Goal: Information Seeking & Learning: Compare options

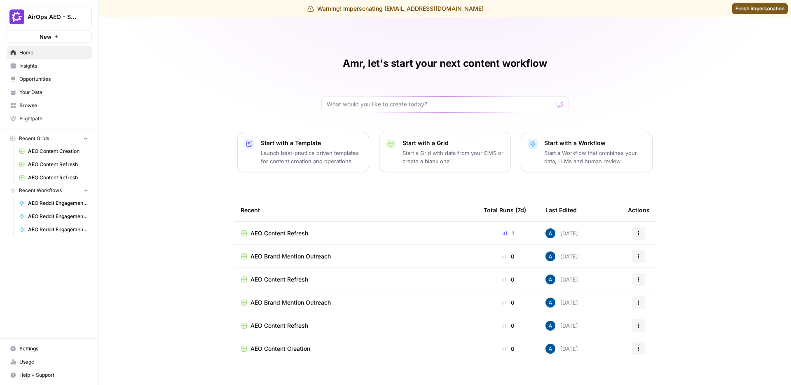
click at [13, 62] on link "Insights" at bounding box center [49, 65] width 85 height 13
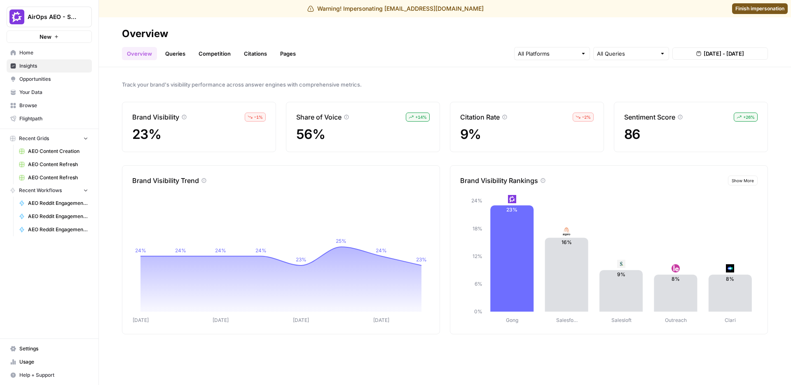
click at [50, 12] on button "AirOps AEO - Single Brand (Gong)" at bounding box center [49, 17] width 85 height 21
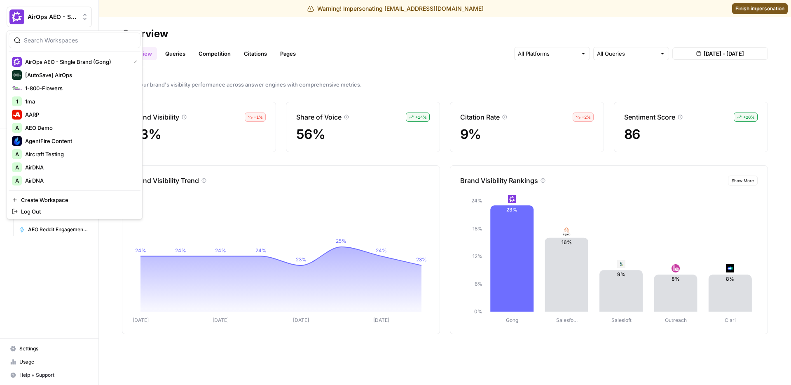
click at [54, 44] on input "search" at bounding box center [79, 40] width 111 height 8
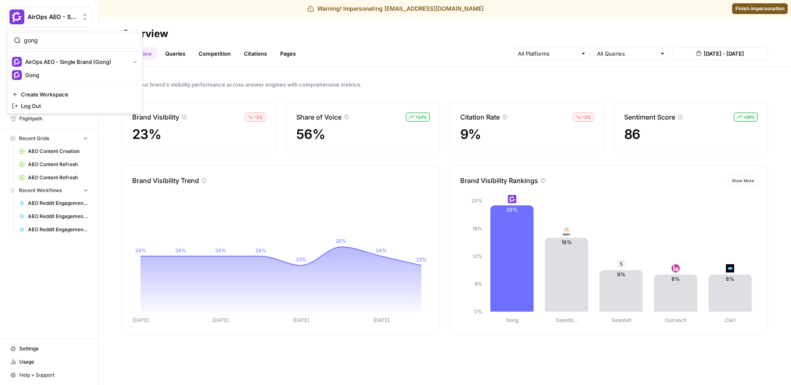
type input "gong"
click at [41, 78] on span "Gong" at bounding box center [79, 75] width 109 height 8
click at [33, 343] on link "Settings" at bounding box center [49, 348] width 85 height 13
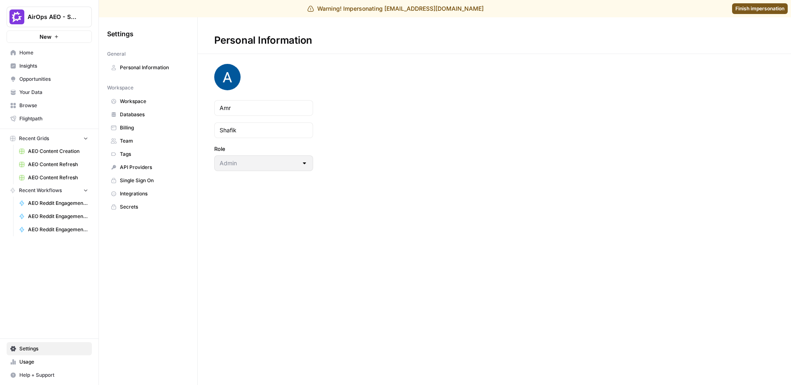
click at [139, 102] on span "Workspace" at bounding box center [153, 101] width 66 height 7
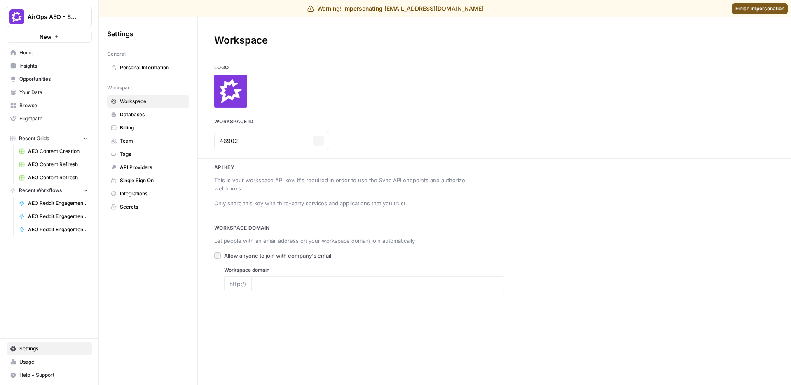
type input "gong.io"
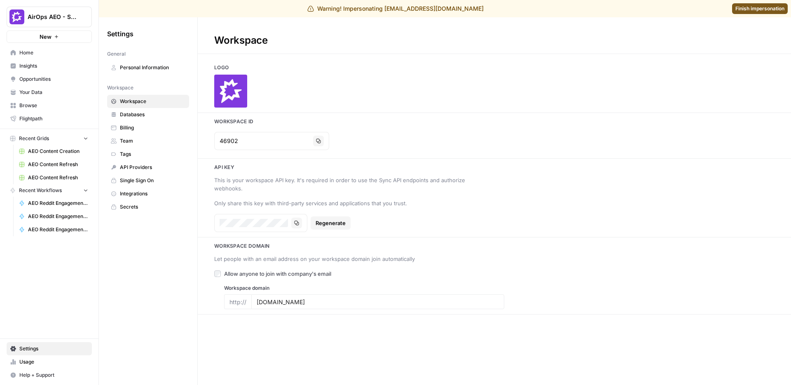
click at [42, 8] on button "AirOps AEO - Single Brand (Gong)" at bounding box center [49, 17] width 85 height 21
type input "gong"
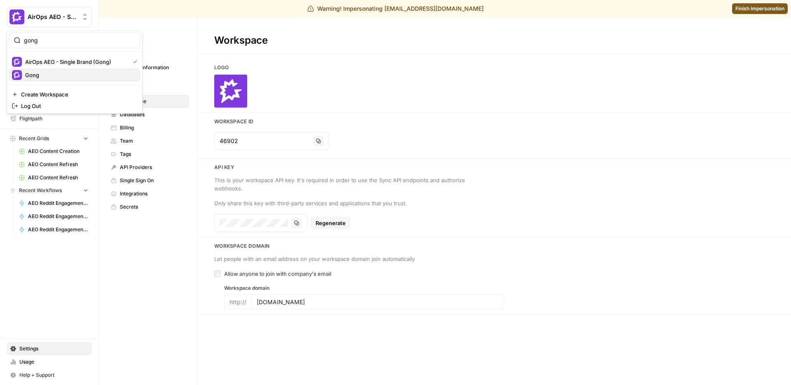
click at [39, 70] on div "Gong" at bounding box center [74, 75] width 125 height 10
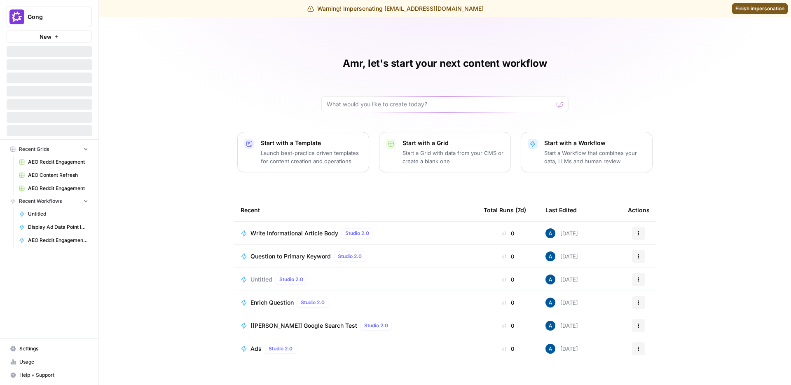
click at [36, 349] on span "Settings" at bounding box center [53, 348] width 69 height 7
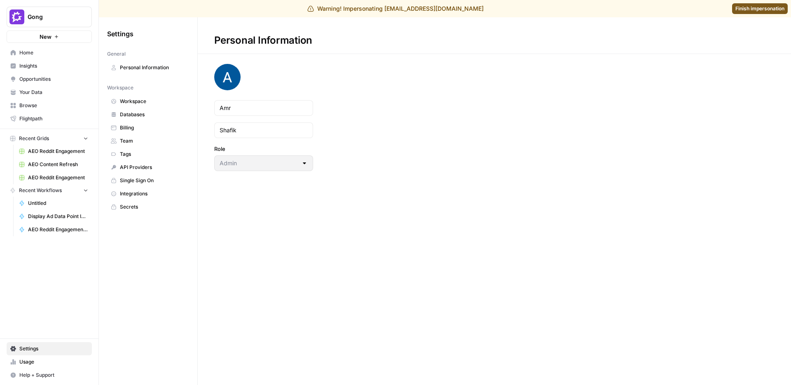
click at [145, 104] on span "Workspace" at bounding box center [153, 101] width 66 height 7
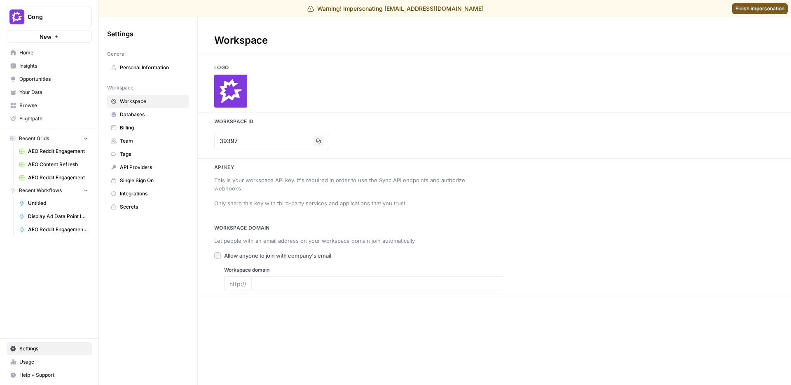
type input "[DOMAIN_NAME]"
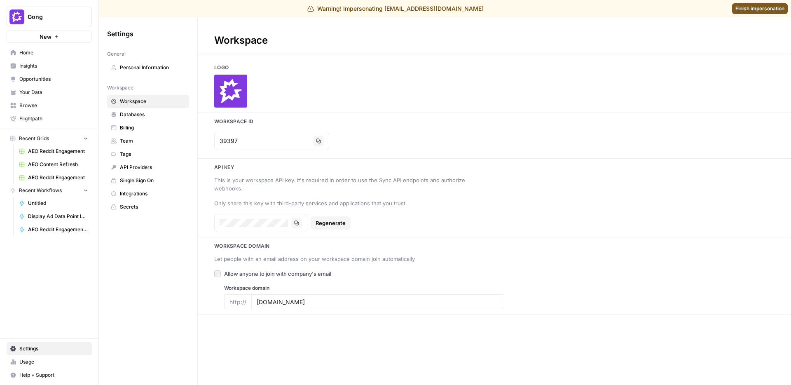
click at [62, 55] on span "Home" at bounding box center [53, 52] width 69 height 7
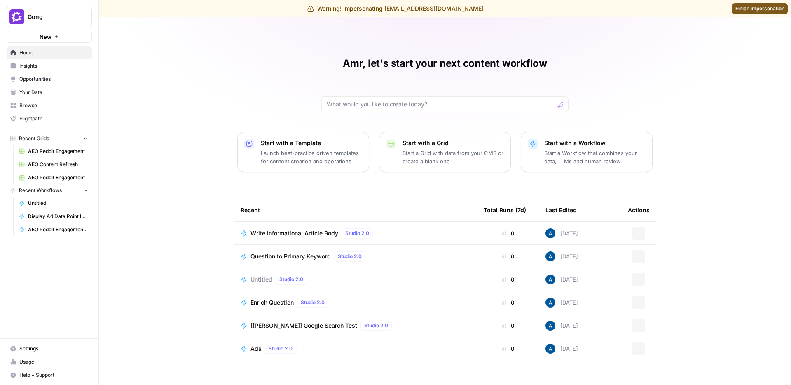
click at [61, 68] on span "Insights" at bounding box center [53, 65] width 69 height 7
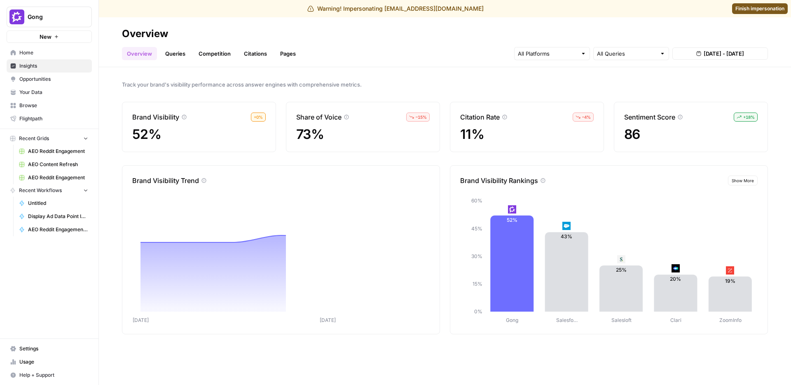
click at [167, 55] on link "Queries" at bounding box center [175, 53] width 30 height 13
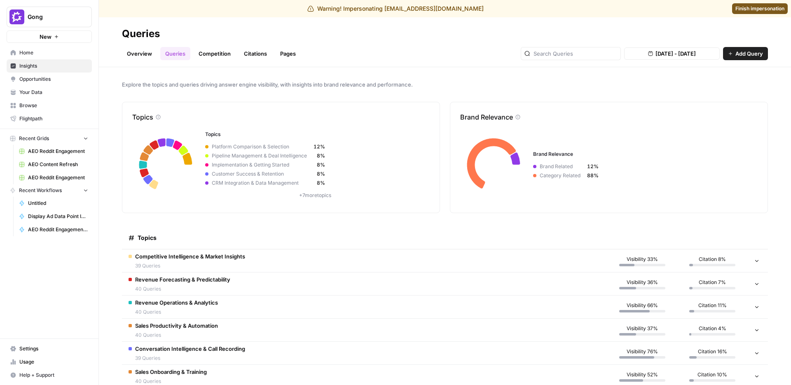
click at [144, 52] on link "Overview" at bounding box center [139, 53] width 35 height 13
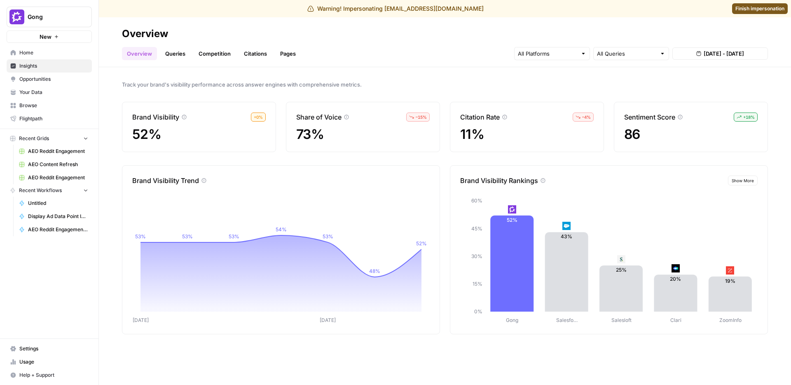
click at [215, 53] on link "Competition" at bounding box center [215, 53] width 42 height 13
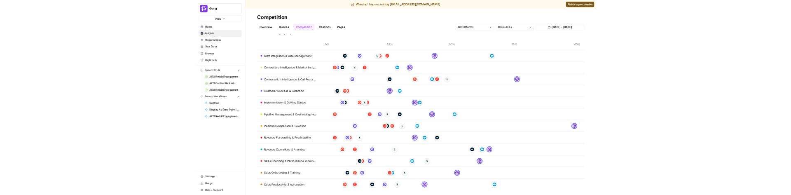
scroll to position [47, 0]
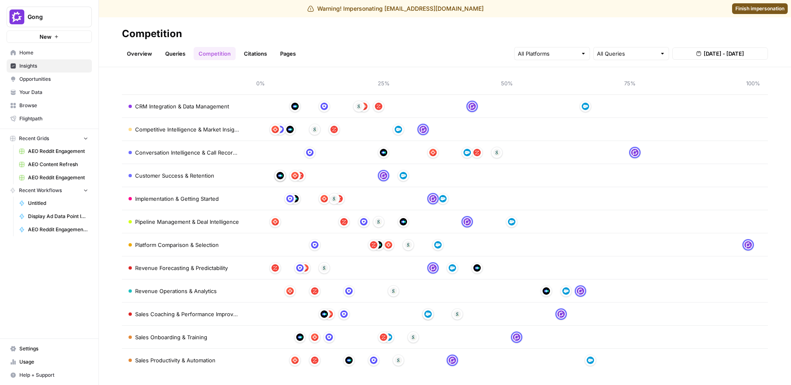
click at [197, 176] on span "Customer Success & Retention" at bounding box center [174, 175] width 79 height 8
click at [167, 105] on span "CRM Integration & Data Management" at bounding box center [182, 106] width 94 height 8
click at [172, 129] on span "Competitive Intelligence & Market Insights" at bounding box center [187, 129] width 104 height 8
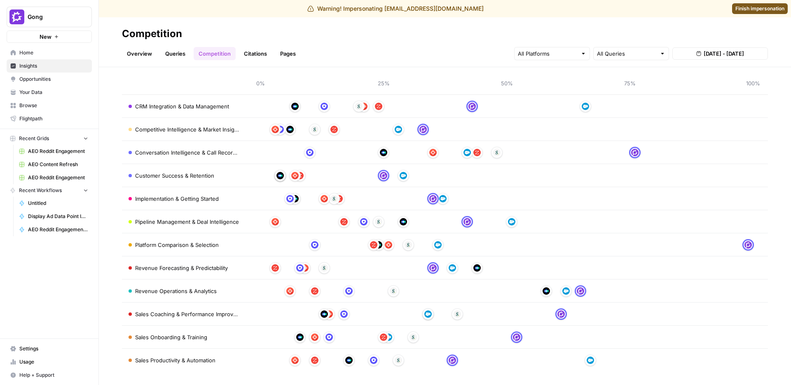
click at [172, 129] on span "Competitive Intelligence & Market Insights" at bounding box center [187, 129] width 104 height 8
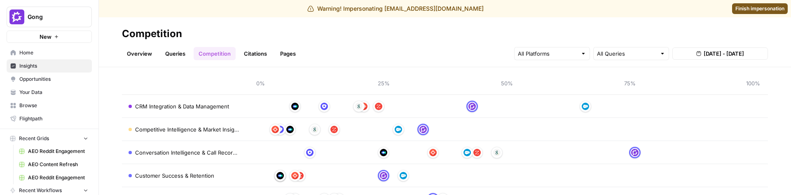
click at [240, 52] on link "Citations" at bounding box center [255, 53] width 33 height 13
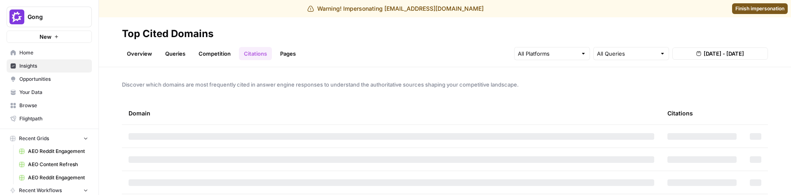
click at [213, 56] on link "Competition" at bounding box center [215, 53] width 42 height 13
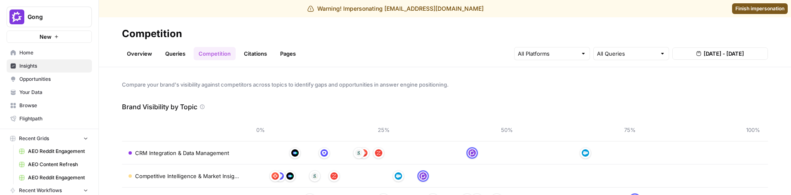
click at [704, 55] on span "[DATE] - [DATE]" at bounding box center [724, 53] width 40 height 8
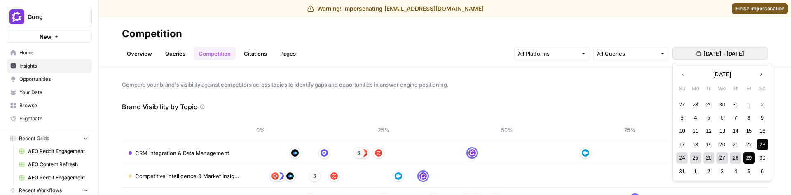
click at [724, 155] on div "27" at bounding box center [722, 157] width 11 height 11
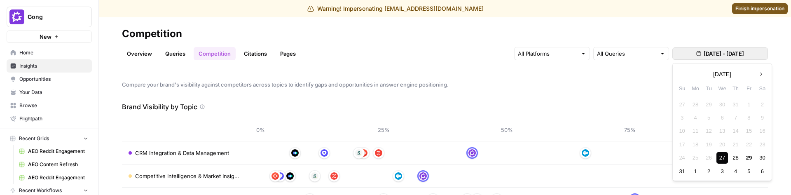
click at [724, 155] on div "27" at bounding box center [722, 157] width 11 height 11
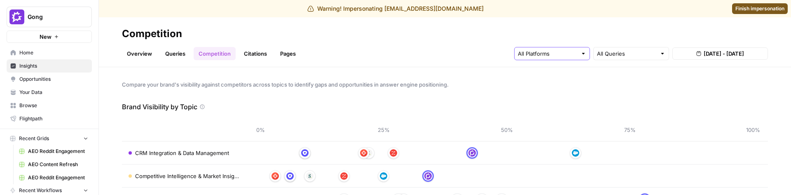
click at [570, 56] on input "text" at bounding box center [547, 53] width 59 height 8
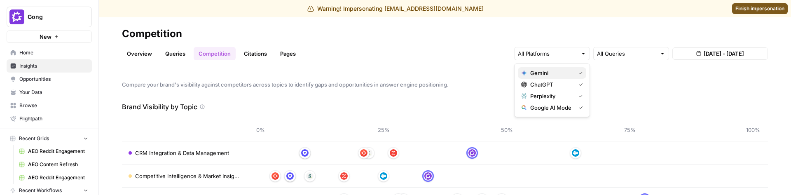
click at [565, 73] on span "Gemini" at bounding box center [551, 73] width 42 height 8
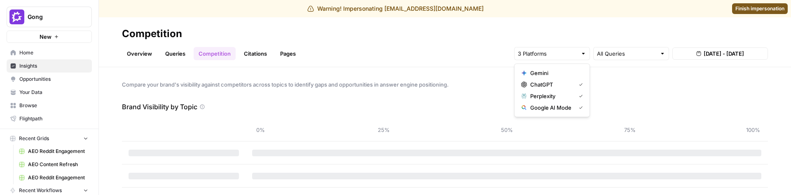
click at [562, 92] on span "Perplexity" at bounding box center [551, 96] width 42 height 8
click at [560, 105] on span "Google AI Mode" at bounding box center [551, 107] width 42 height 8
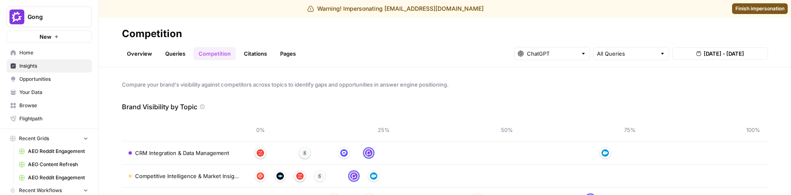
click at [586, 25] on header "Competition Overview Queries Competition Citations Pages All Queries [DATE] - […" at bounding box center [445, 42] width 692 height 50
drag, startPoint x: 629, startPoint y: 48, endPoint x: 628, endPoint y: 53, distance: 5.0
click at [629, 48] on div "All Queries" at bounding box center [631, 53] width 76 height 13
click at [635, 94] on span "Category Related" at bounding box center [629, 96] width 59 height 8
type input "Category Related"
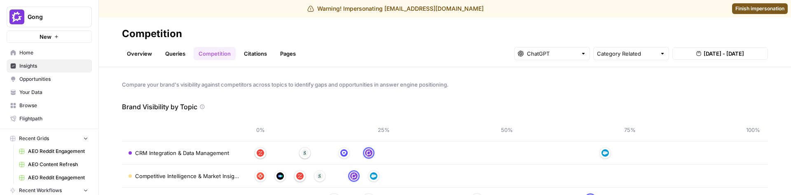
click at [722, 56] on span "[DATE] - [DATE]" at bounding box center [724, 53] width 40 height 8
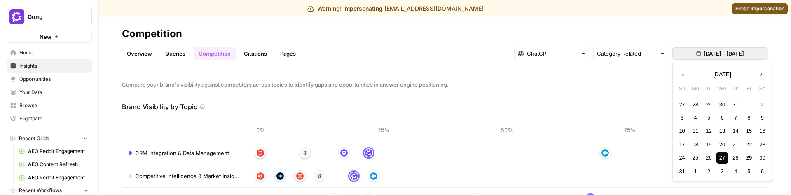
click at [485, 44] on div "Overview Queries Competition Citations Pages Category Related [DATE] - [DATE]" at bounding box center [445, 50] width 646 height 20
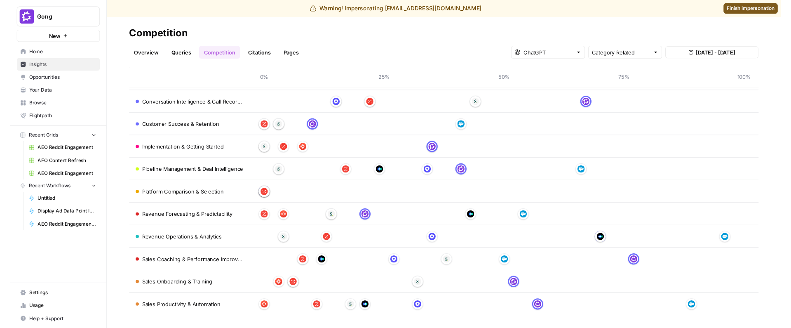
scroll to position [95, 0]
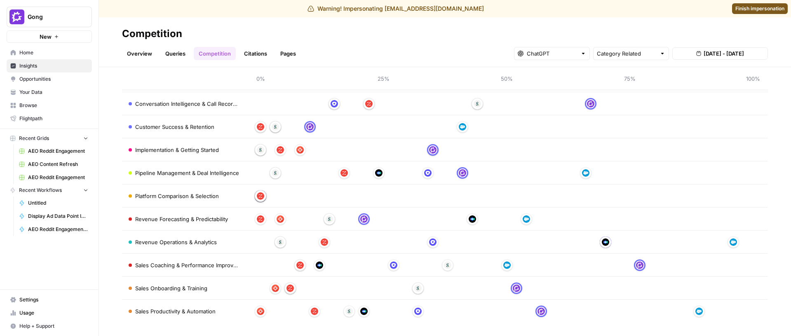
click at [592, 249] on td at bounding box center [507, 242] width 522 height 23
click at [303, 246] on div at bounding box center [506, 242] width 492 height 13
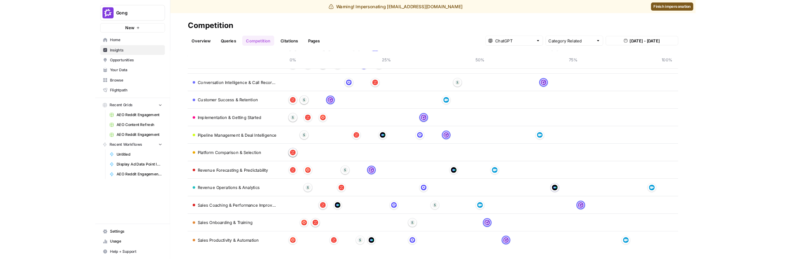
scroll to position [98, 0]
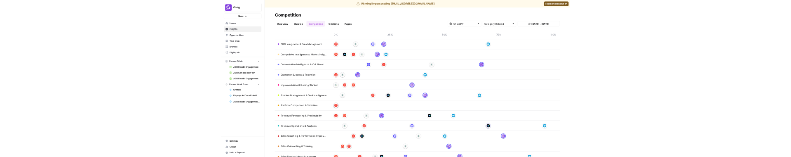
scroll to position [77, 0]
